Goal: Task Accomplishment & Management: Use online tool/utility

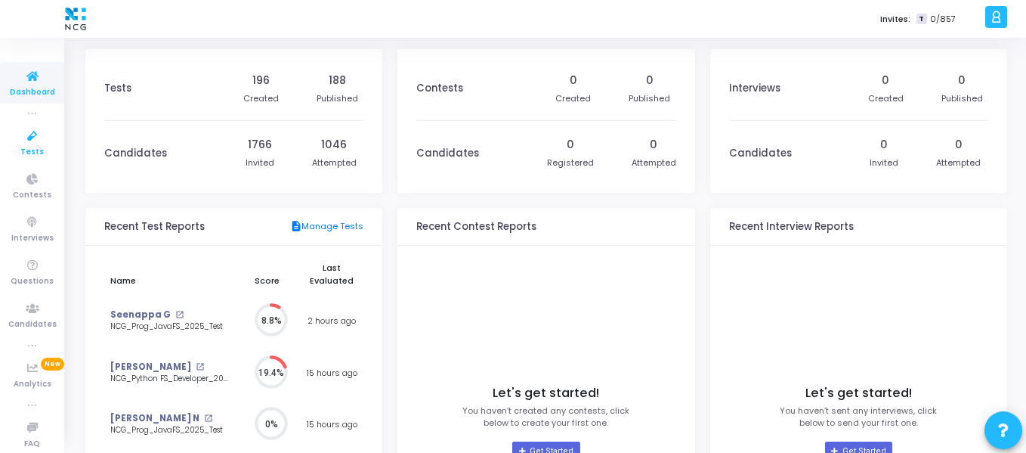
click at [19, 144] on icon at bounding box center [33, 136] width 32 height 19
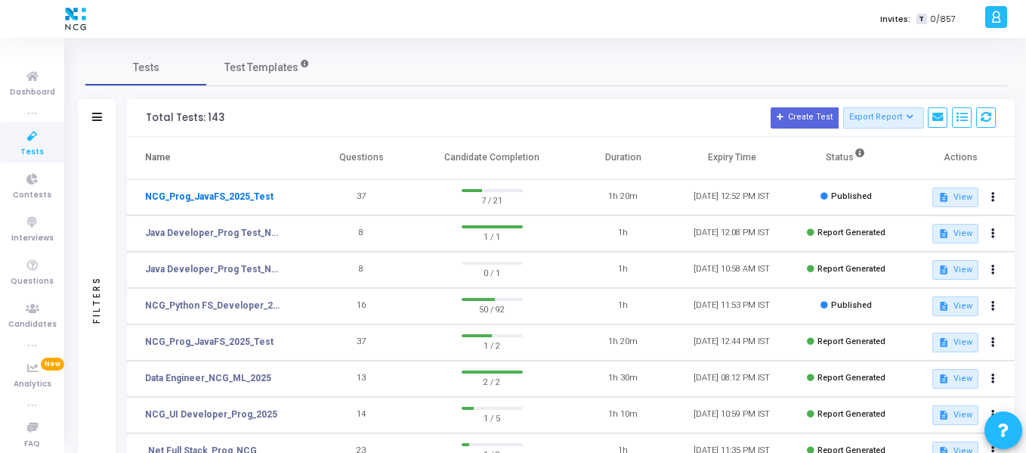
click at [252, 198] on link "NCG_Prog_JavaFS_2025_Test" at bounding box center [209, 197] width 128 height 14
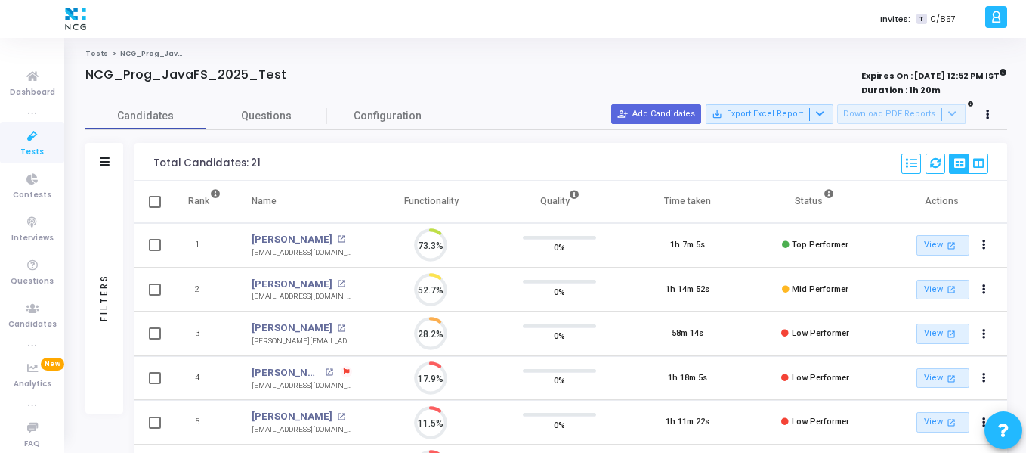
scroll to position [32, 39]
click at [646, 116] on button "person_add_alt Add Candidates" at bounding box center [656, 114] width 90 height 20
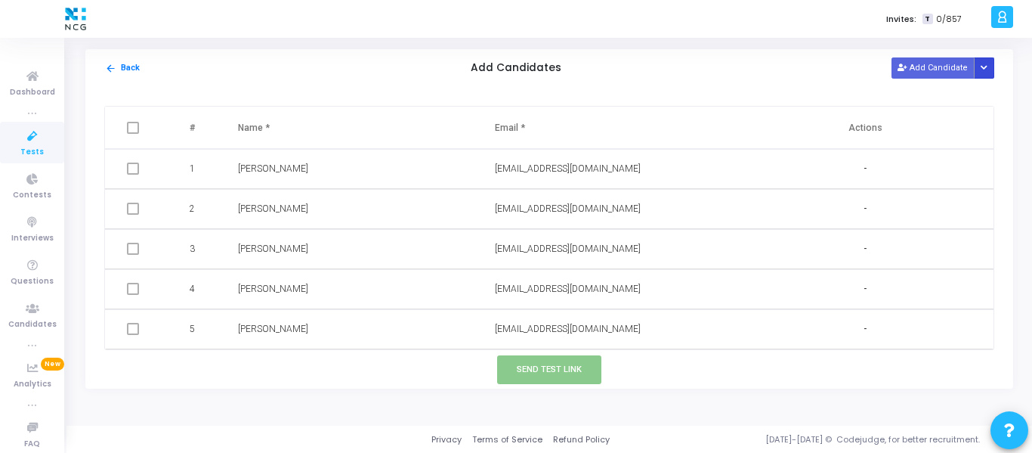
click at [984, 74] on button "Button group with nested dropdown" at bounding box center [984, 67] width 21 height 20
click at [917, 102] on button "Upload Candidate List" at bounding box center [930, 97] width 116 height 20
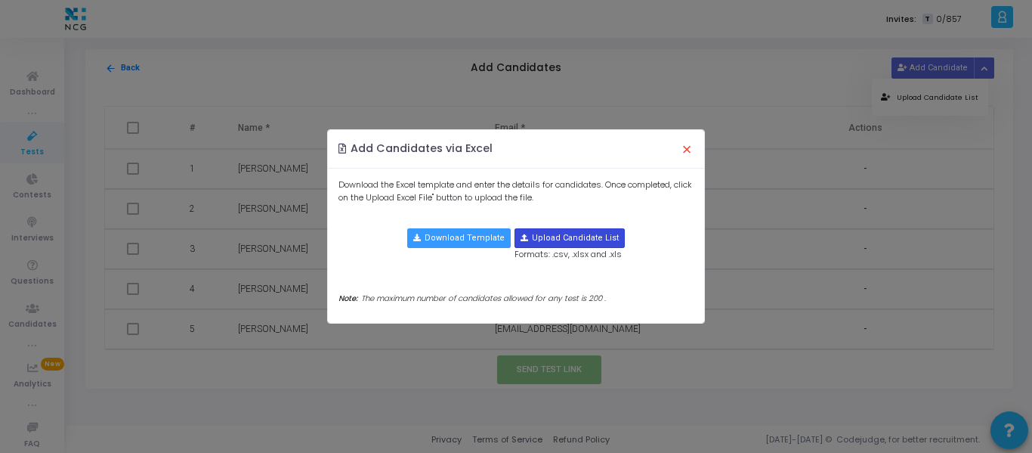
click at [542, 239] on input "file" at bounding box center [569, 238] width 109 height 18
type input "C:\fakepath\CodeJudge Test_Java.csv"
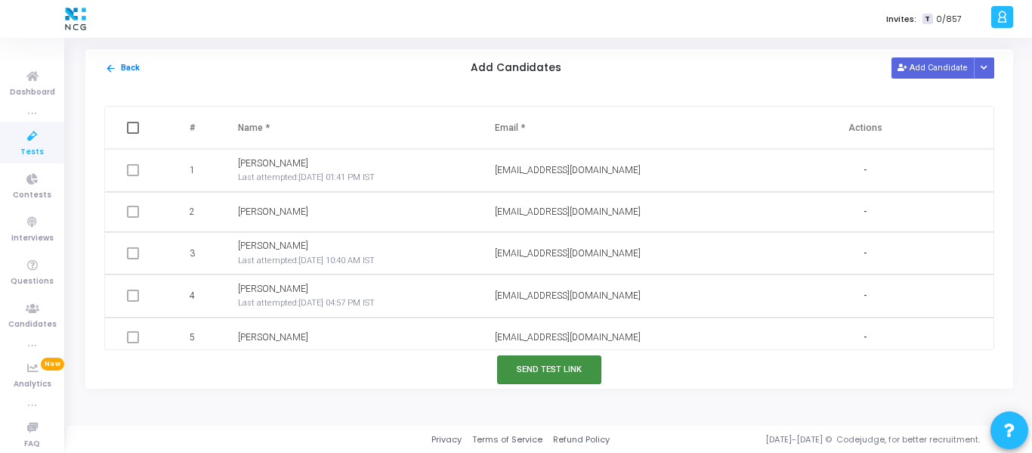
click at [550, 372] on button "Send Test Link" at bounding box center [549, 369] width 104 height 28
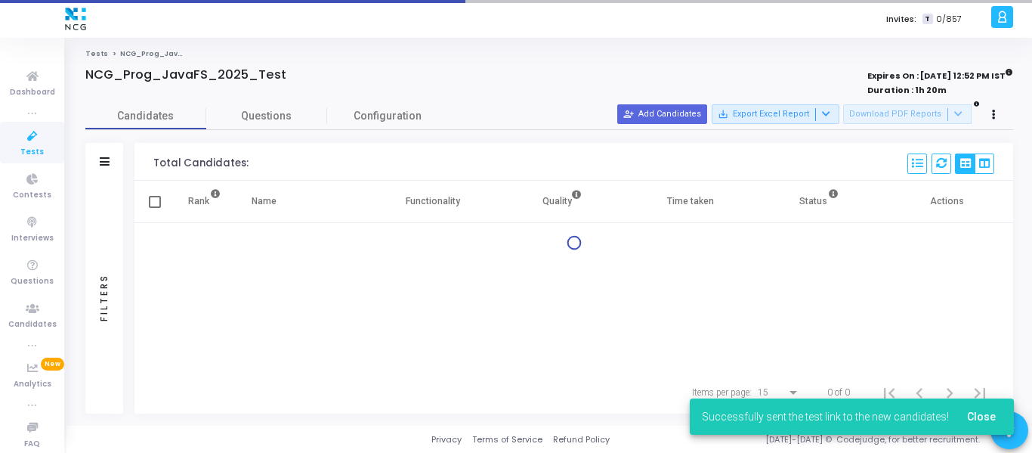
click at [20, 153] on span "Tests" at bounding box center [31, 152] width 23 height 13
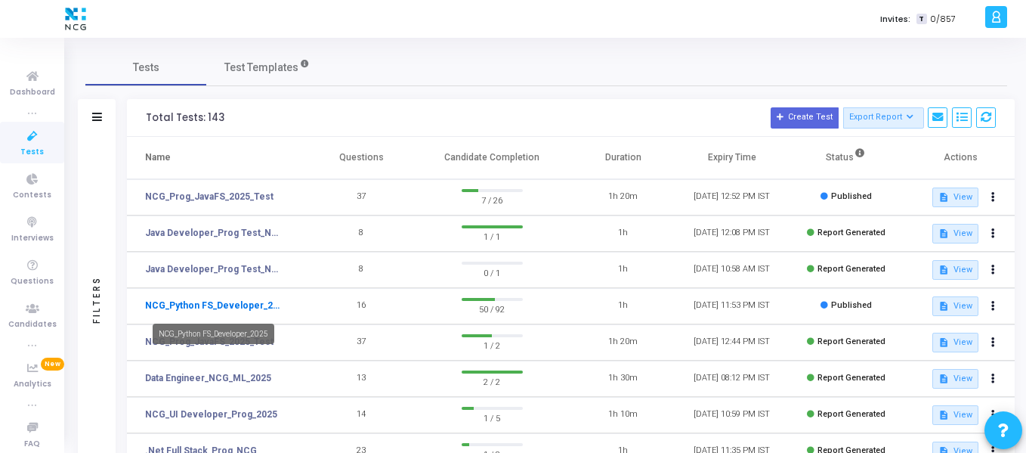
click at [233, 307] on link "NCG_Python FS_Developer_2025" at bounding box center [214, 305] width 139 height 14
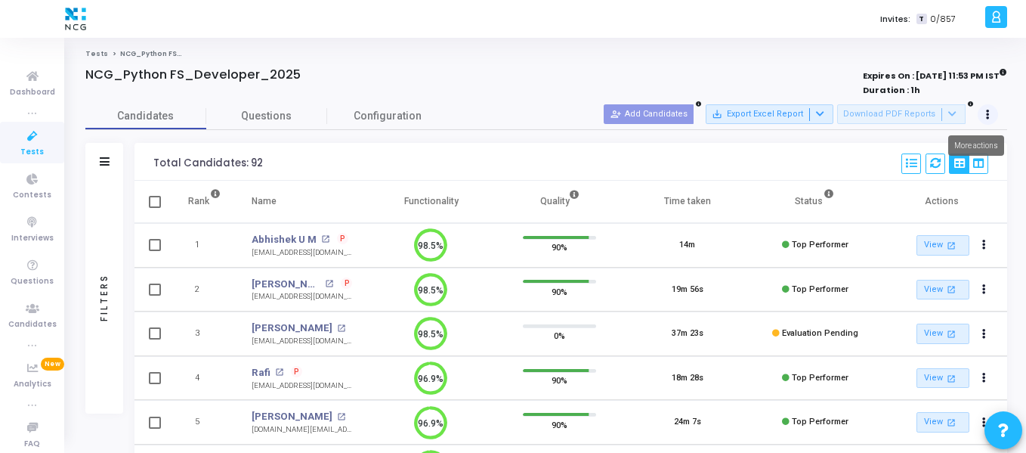
click at [986, 112] on icon at bounding box center [988, 115] width 4 height 8
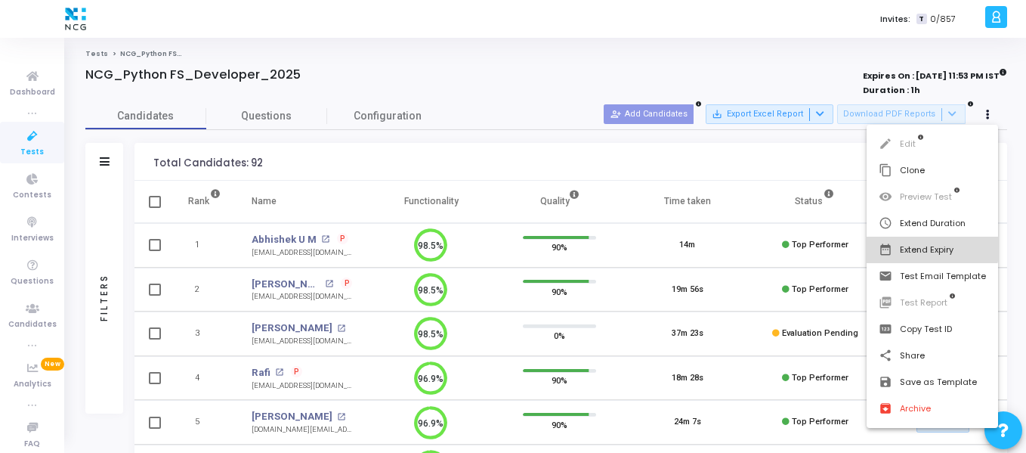
click at [925, 246] on button "date_range Extend Expiry" at bounding box center [931, 249] width 131 height 26
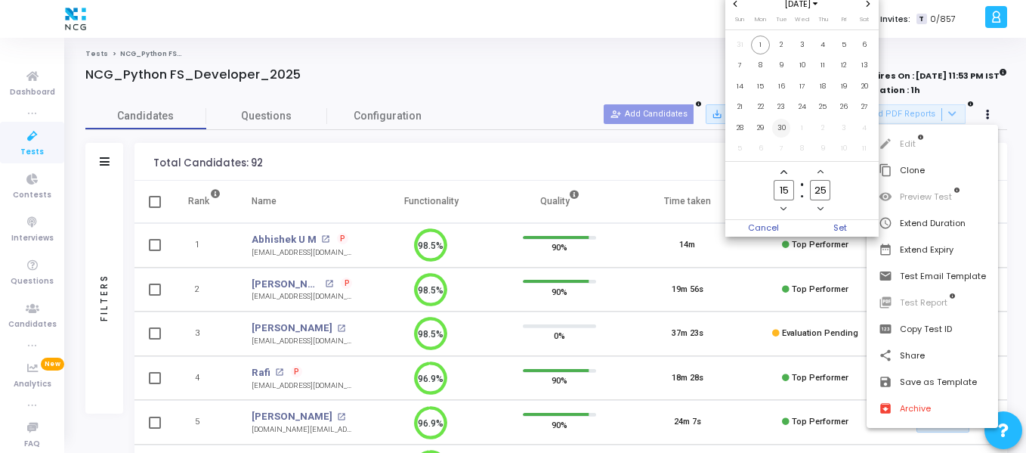
click at [783, 122] on span "30" at bounding box center [781, 128] width 19 height 19
click at [844, 230] on span "Set" at bounding box center [840, 228] width 77 height 17
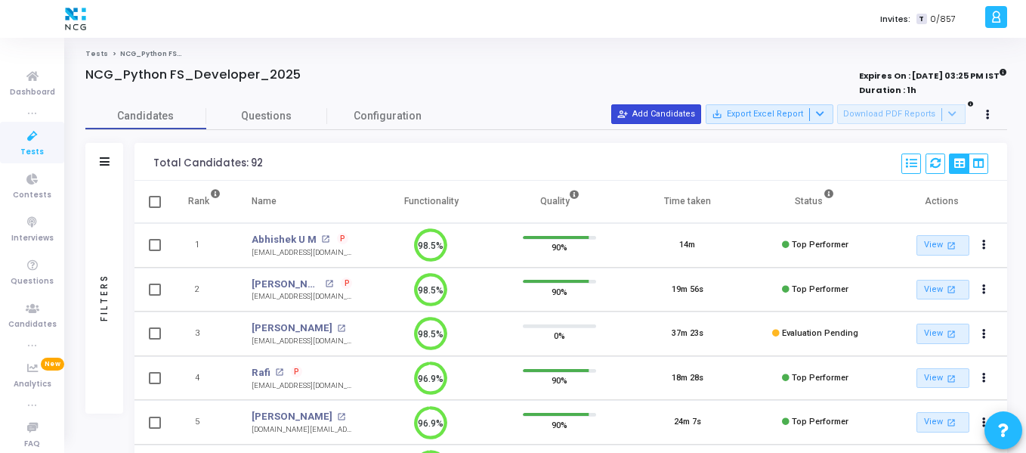
click at [691, 113] on button "person_add_alt Add Candidates" at bounding box center [656, 114] width 90 height 20
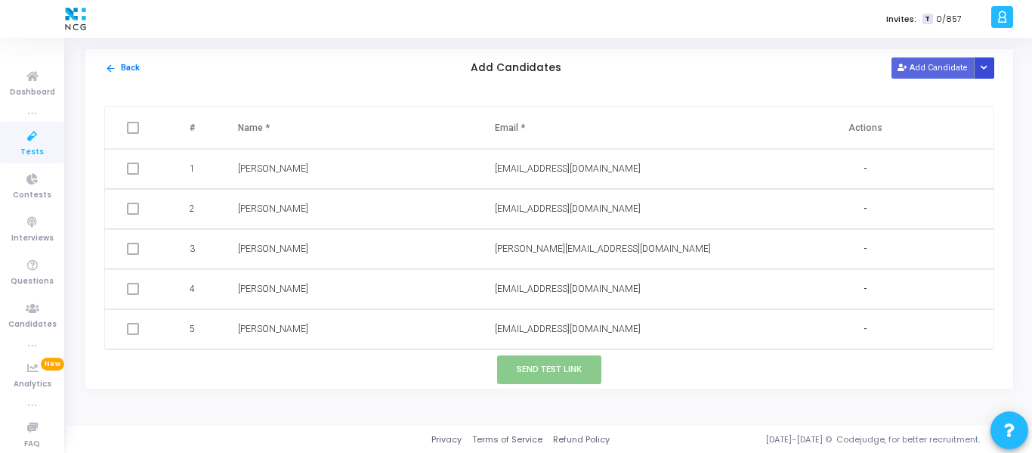
click at [991, 63] on button "Button group with nested dropdown" at bounding box center [984, 67] width 21 height 20
click at [911, 103] on button "Upload Candidate List" at bounding box center [930, 97] width 116 height 20
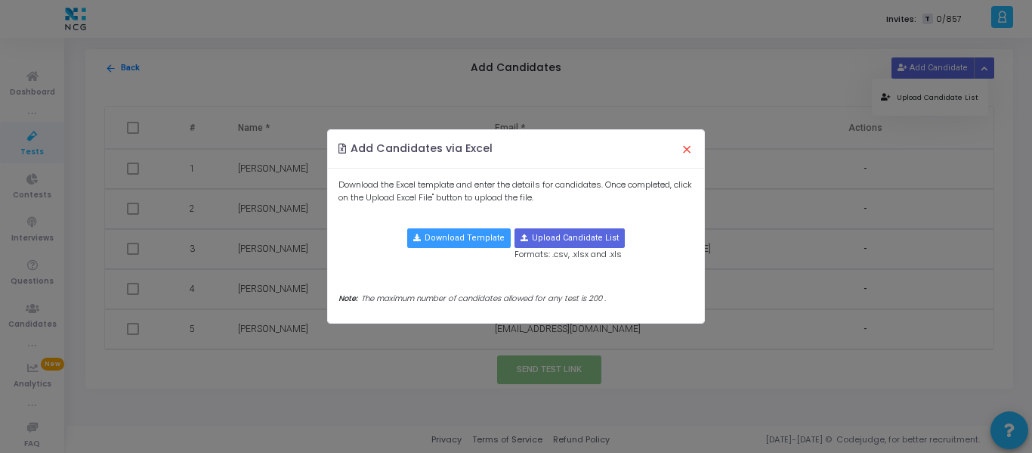
click at [573, 249] on div "Upload Candidate List Formats: .csv, .xlsx and .xls" at bounding box center [569, 244] width 110 height 32
click at [579, 246] on input "file" at bounding box center [569, 238] width 109 height 18
type input "C:\fakepath\CodeJudge Test_Python.csv"
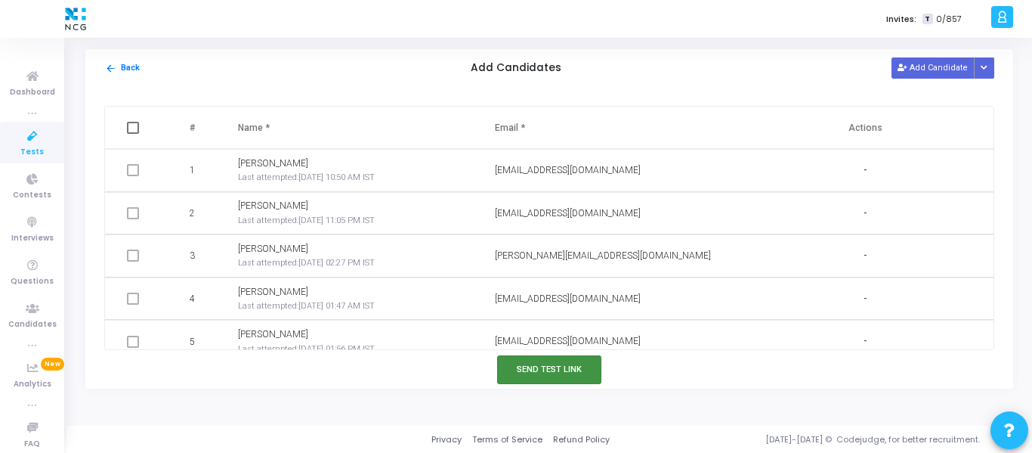
click at [539, 364] on button "Send Test Link" at bounding box center [549, 369] width 104 height 28
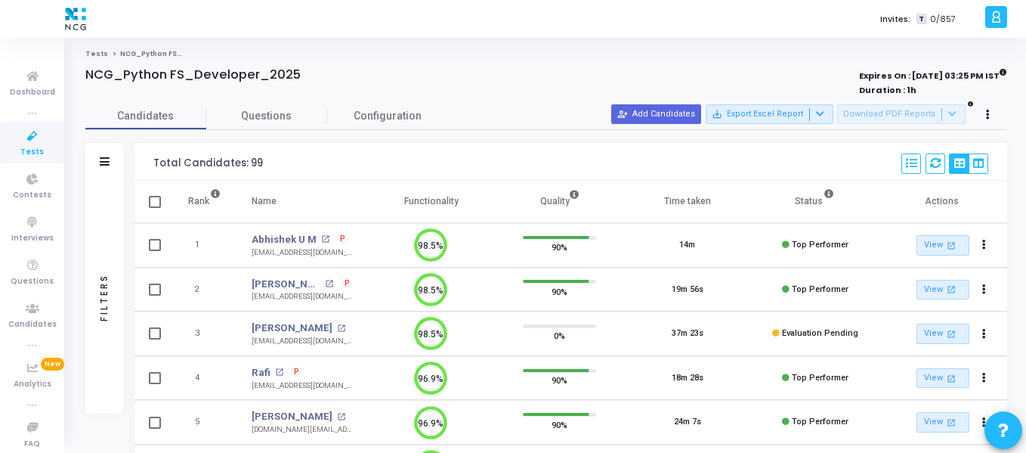
click at [32, 141] on icon at bounding box center [33, 136] width 32 height 19
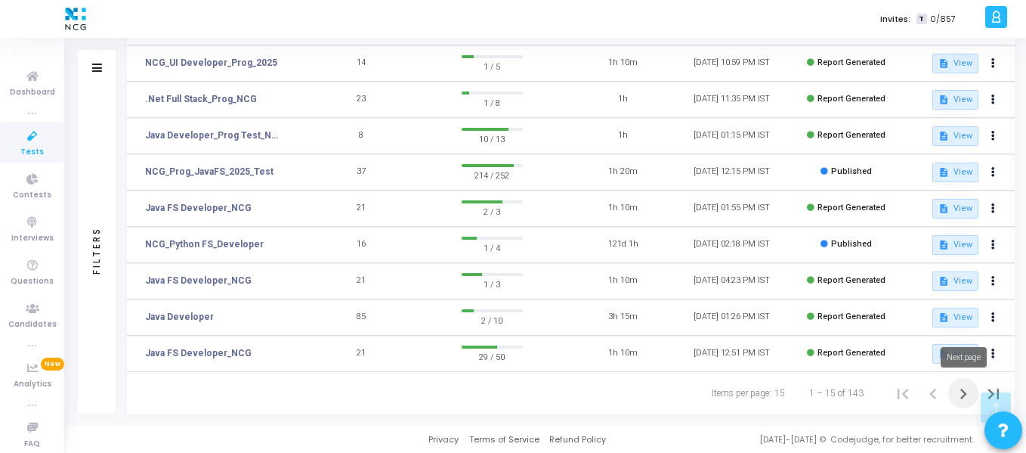
click at [971, 397] on icon "Next page" at bounding box center [963, 393] width 21 height 21
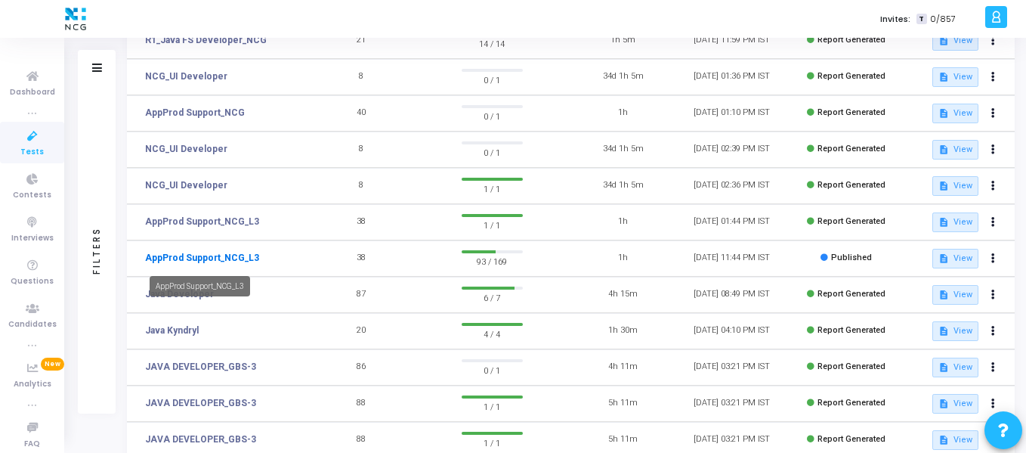
click at [220, 262] on link "AppProd Support_NCG_L3" at bounding box center [202, 258] width 114 height 14
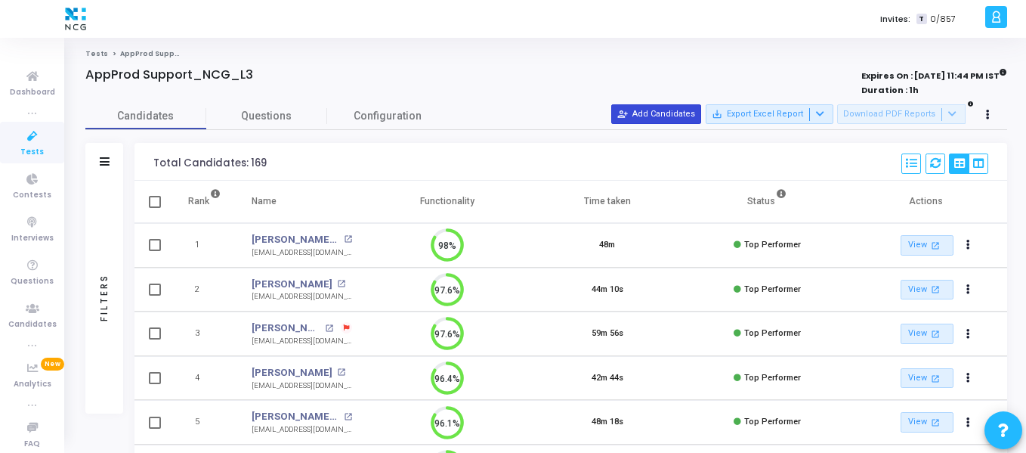
click at [701, 112] on button "person_add_alt Add Candidates" at bounding box center [656, 114] width 90 height 20
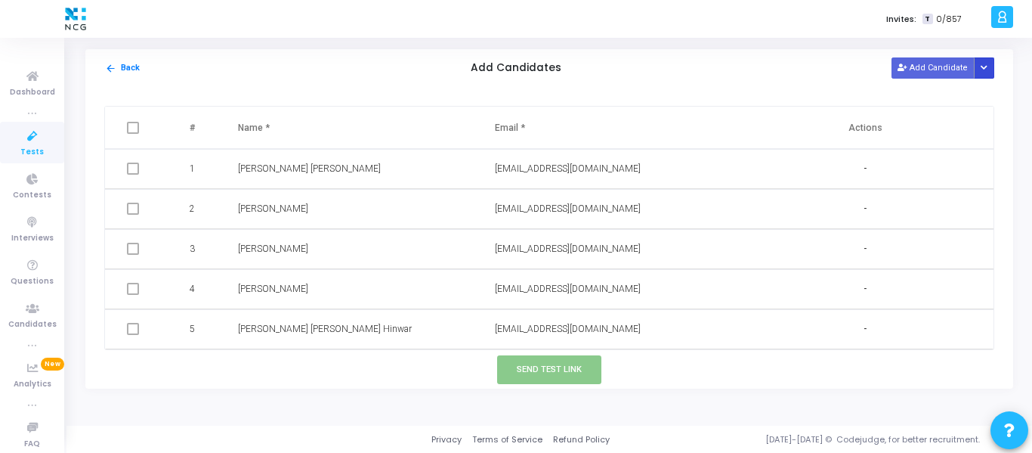
click at [992, 65] on button "Button group with nested dropdown" at bounding box center [984, 67] width 21 height 20
click at [965, 97] on button "Upload Candidate List" at bounding box center [930, 97] width 116 height 20
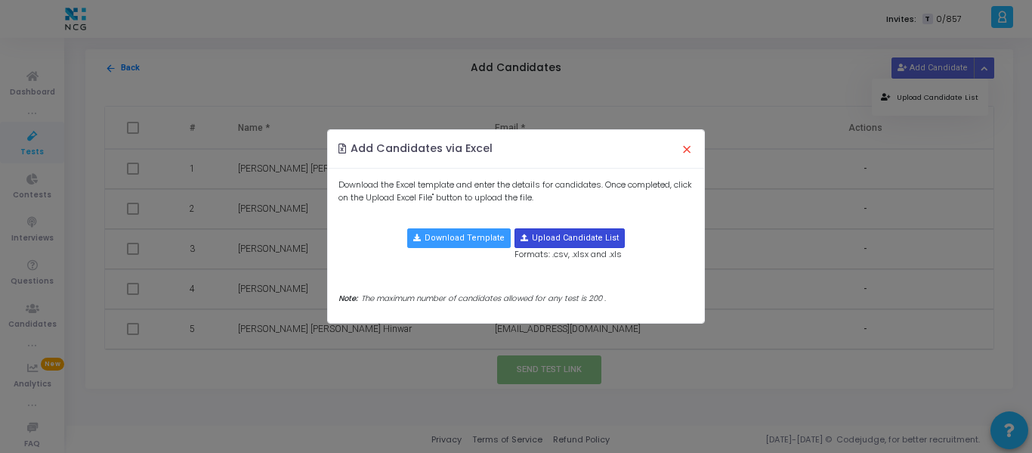
click at [556, 241] on input "file" at bounding box center [569, 238] width 109 height 18
type input "C:\fakepath\CodeJudge Test _Prod Support.csv"
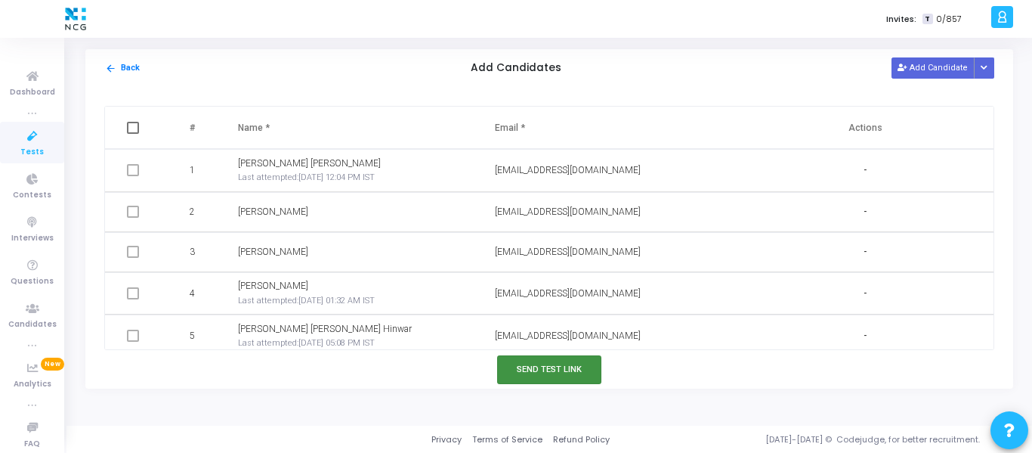
click at [541, 377] on button "Send Test Link" at bounding box center [549, 369] width 104 height 28
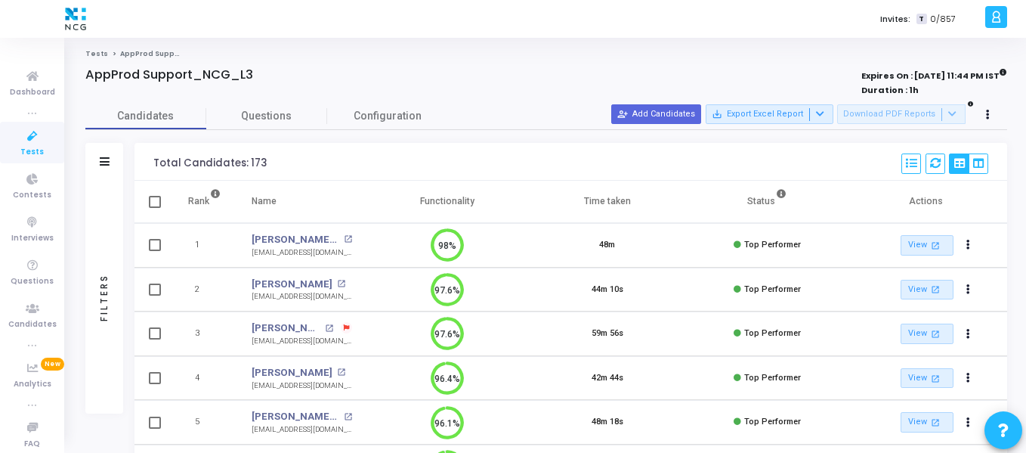
click at [26, 144] on icon at bounding box center [33, 136] width 32 height 19
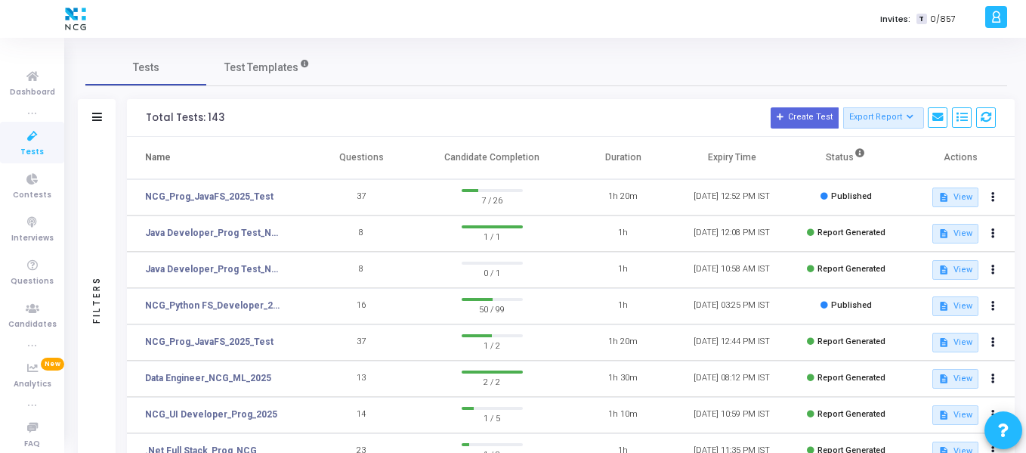
click at [17, 143] on icon at bounding box center [33, 136] width 32 height 19
